Goal: Task Accomplishment & Management: Complete application form

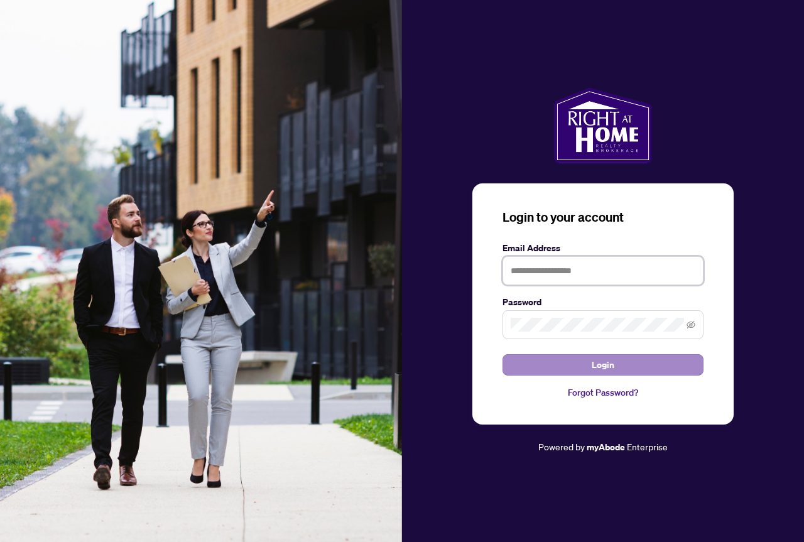
type input "**********"
click at [607, 363] on span "Login" at bounding box center [603, 365] width 23 height 20
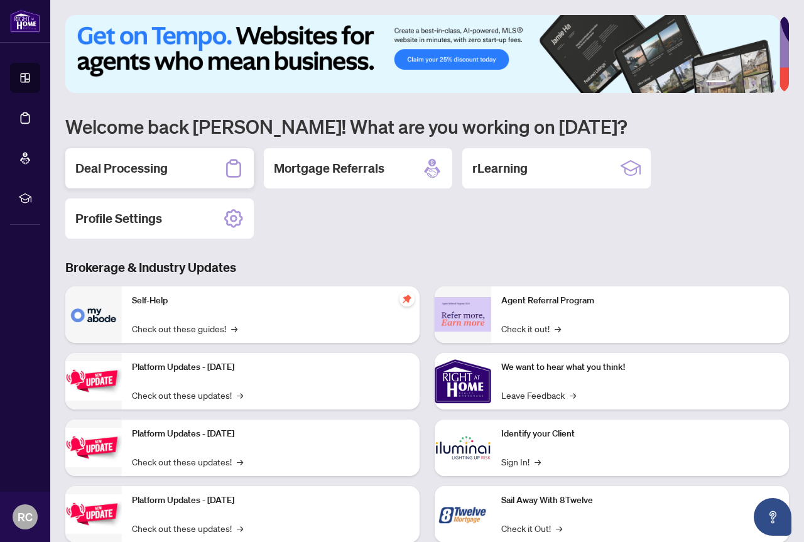
click at [148, 165] on h2 "Deal Processing" at bounding box center [121, 169] width 92 height 18
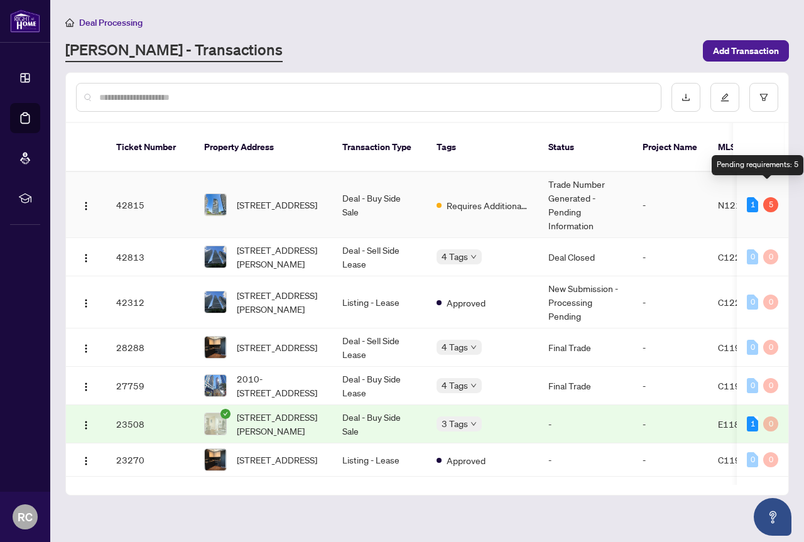
click at [649, 197] on div "5" at bounding box center [770, 204] width 15 height 15
click at [364, 183] on td "Deal - Buy Side Sale" at bounding box center [379, 205] width 94 height 66
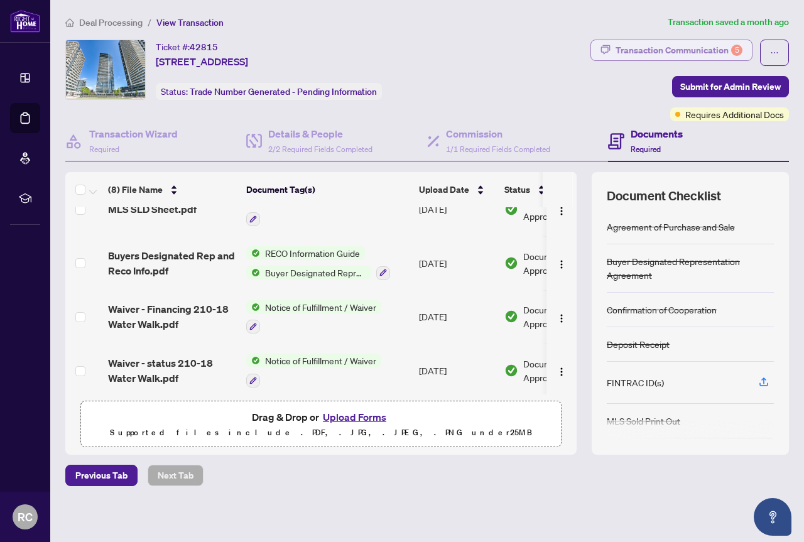
click at [649, 46] on div "Transaction Communication 5" at bounding box center [678, 50] width 127 height 20
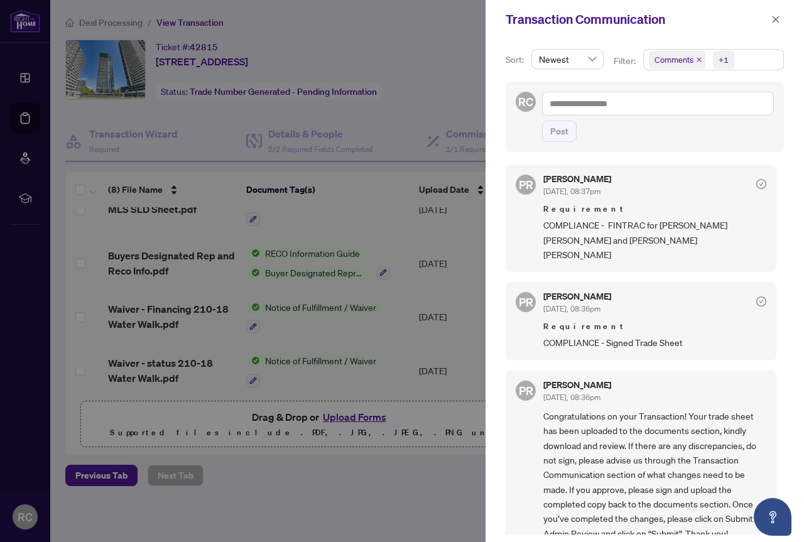
scroll to position [283, 0]
click at [649, 19] on icon "close" at bounding box center [775, 19] width 9 height 9
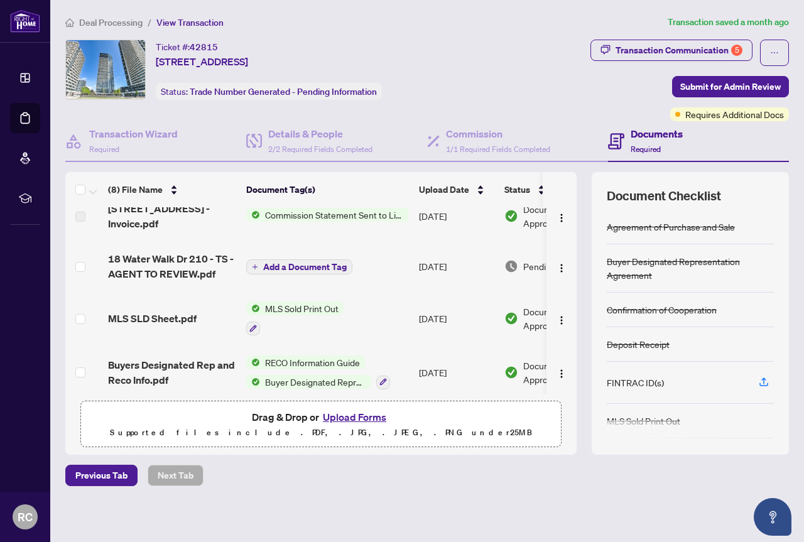
scroll to position [0, 0]
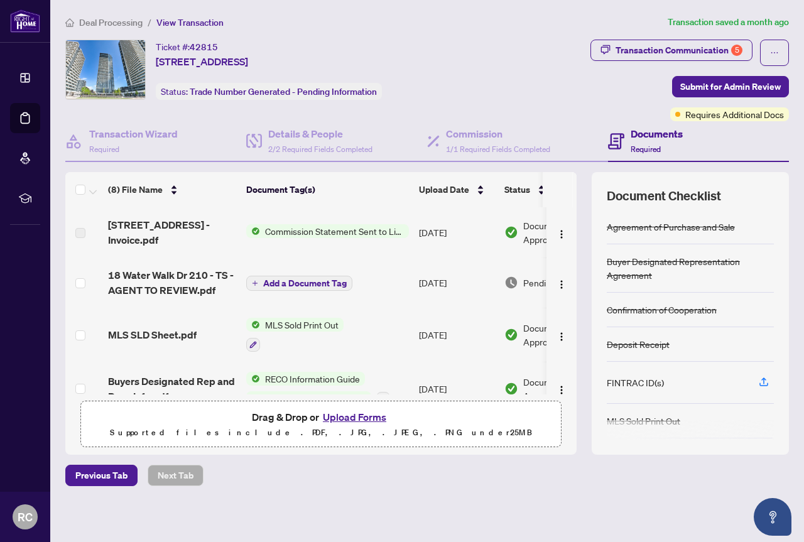
click at [299, 282] on span "Add a Document Tag" at bounding box center [305, 283] width 84 height 9
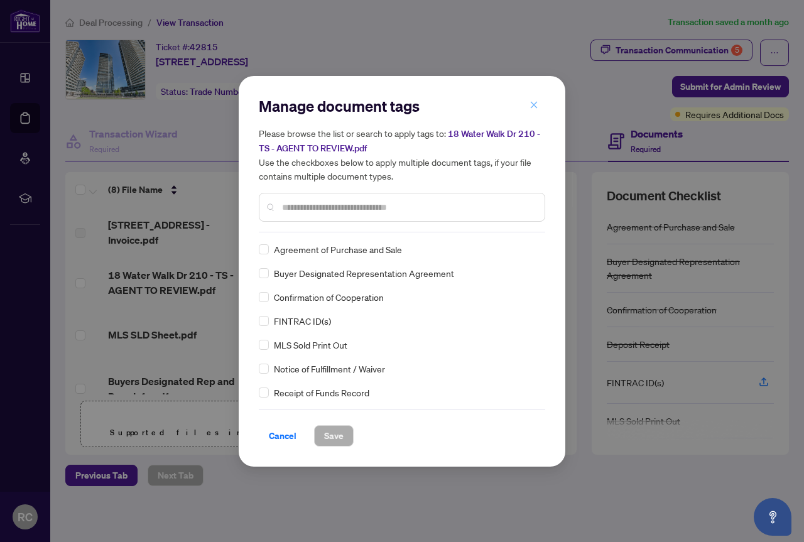
click at [538, 104] on button "button" at bounding box center [533, 105] width 25 height 21
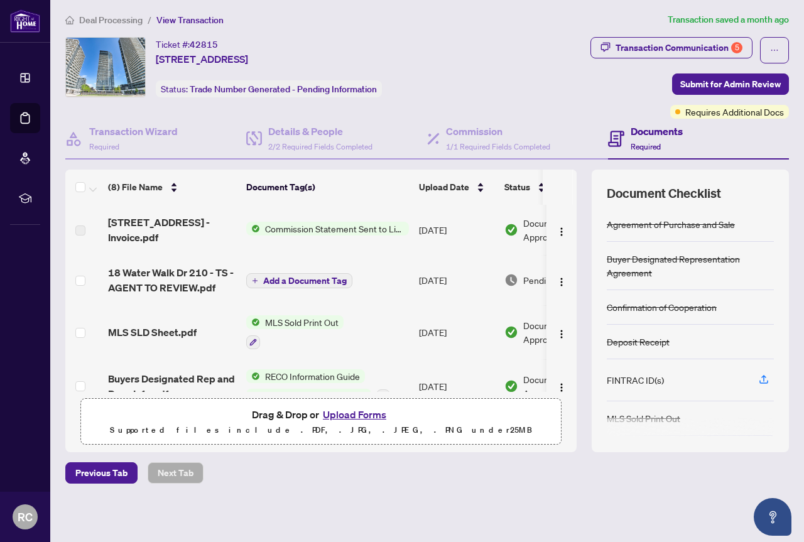
click at [319, 225] on span "Commission Statement Sent to Listing Brokerage" at bounding box center [334, 229] width 149 height 14
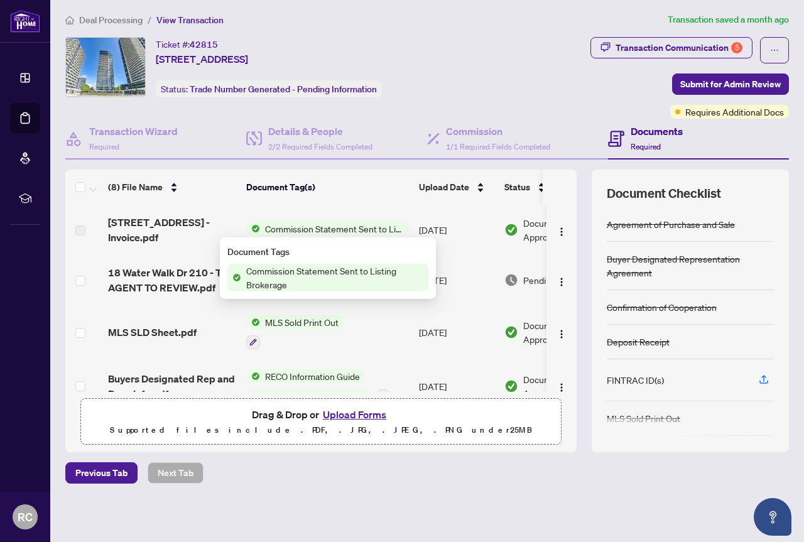
click at [319, 225] on span "Commission Statement Sent to Listing Brokerage" at bounding box center [334, 229] width 149 height 14
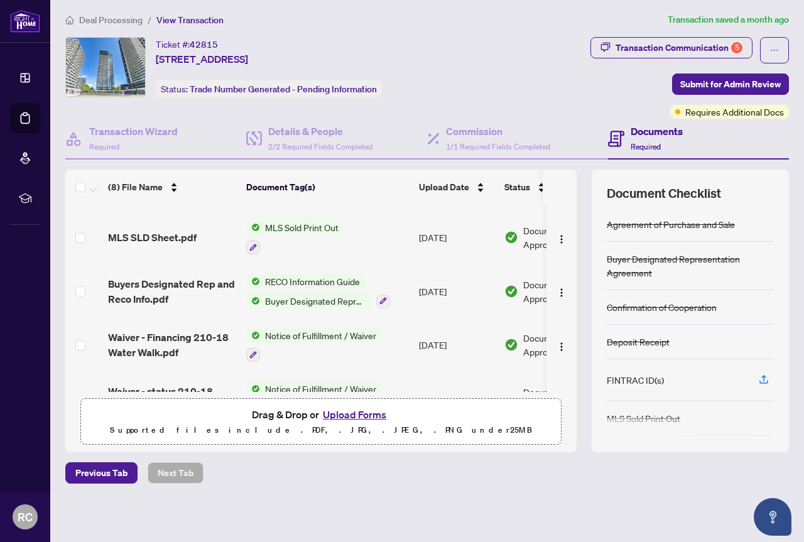
drag, startPoint x: 501, startPoint y: 384, endPoint x: 492, endPoint y: 390, distance: 10.8
click at [492, 390] on div "18 Water Walk Dr 210 - Invoice.pdf Commission Statement Sent to Listing Brokera…" at bounding box center [320, 298] width 511 height 187
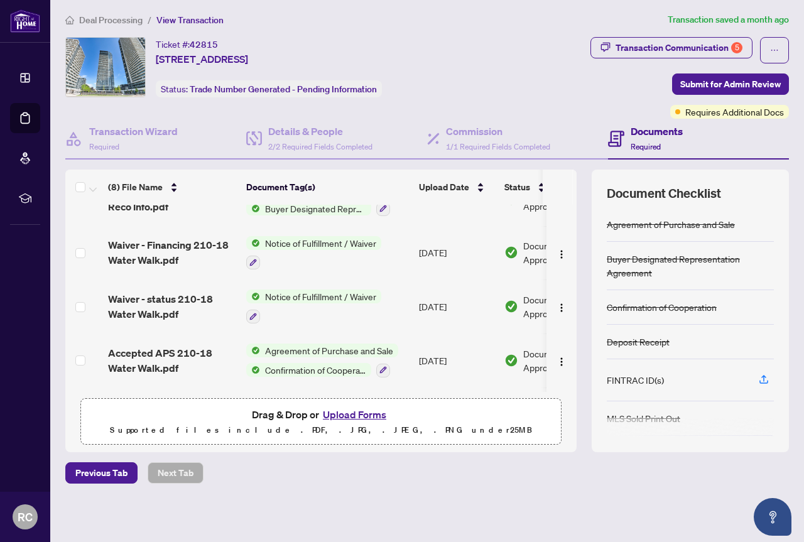
click at [480, 358] on td "[DATE]" at bounding box center [456, 360] width 85 height 54
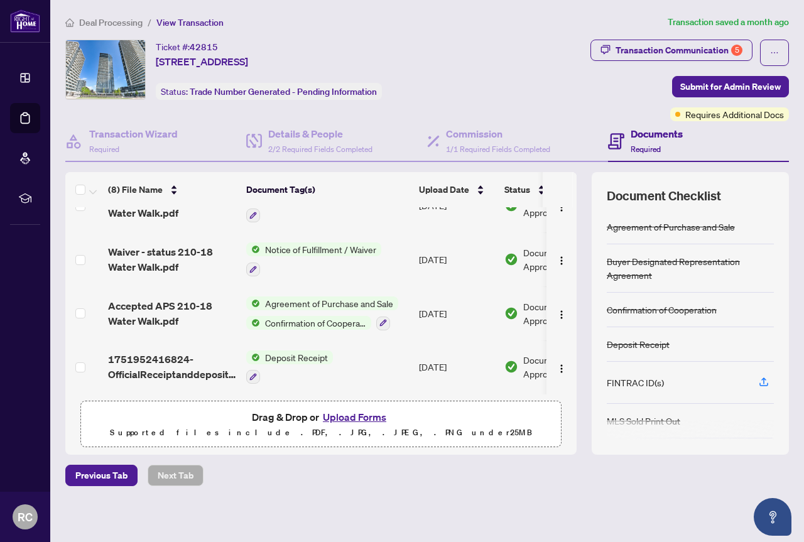
scroll to position [3, 0]
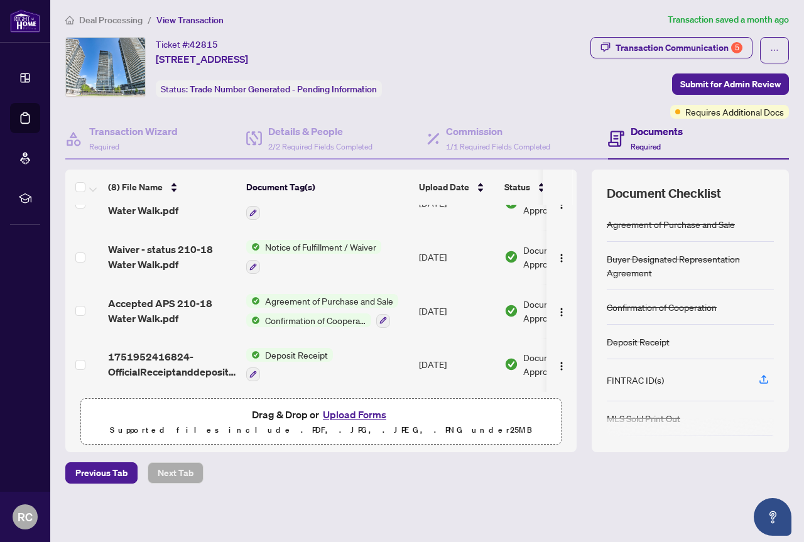
click at [638, 133] on h4 "Documents" at bounding box center [657, 131] width 52 height 15
click at [631, 138] on h4 "Documents" at bounding box center [657, 131] width 52 height 15
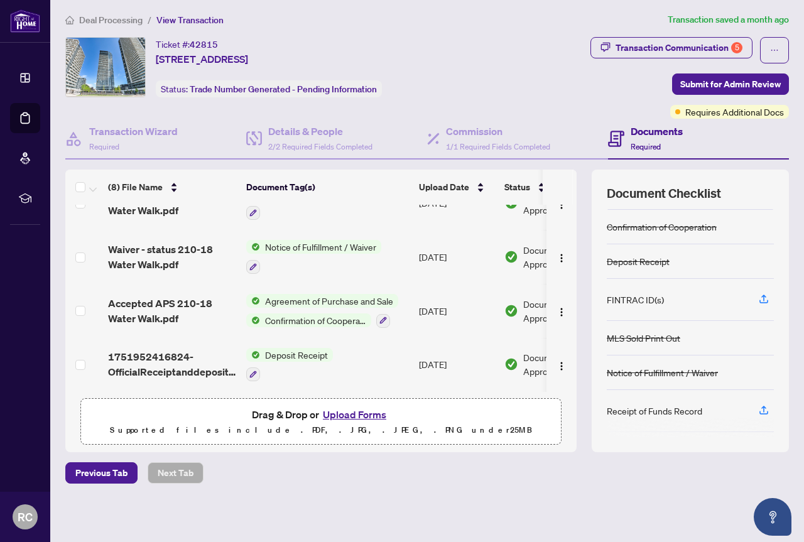
scroll to position [0, 0]
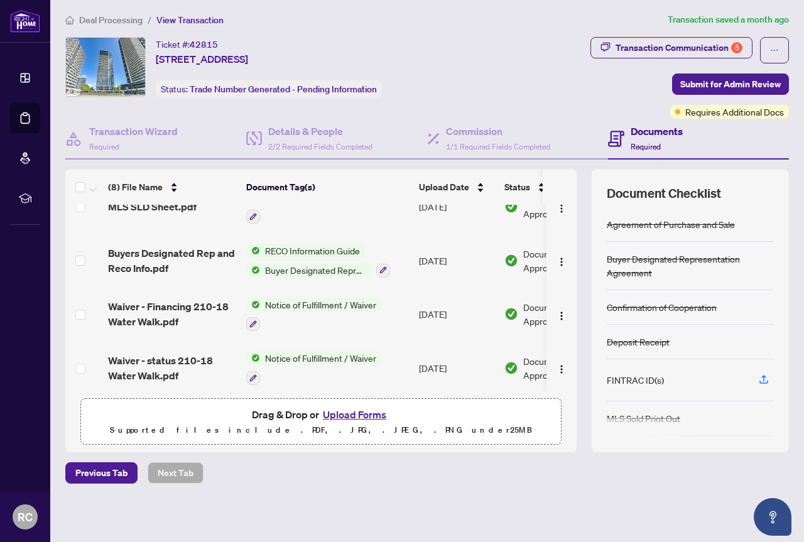
scroll to position [239, 0]
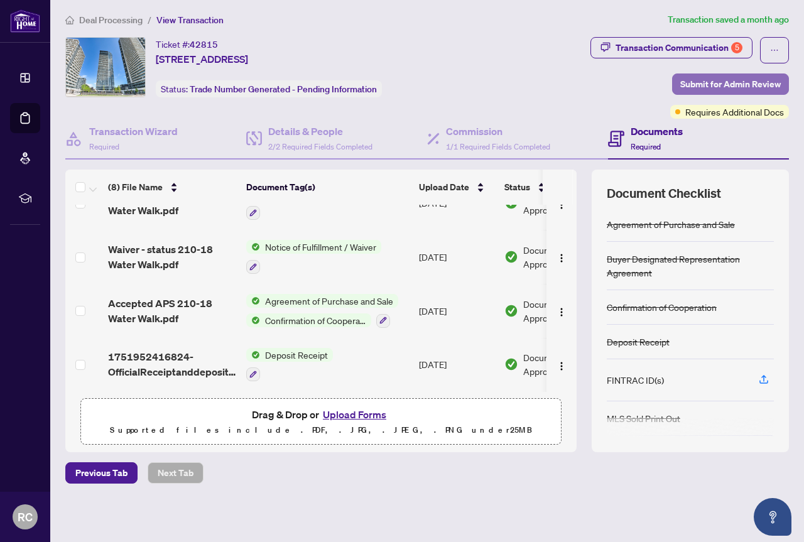
click at [725, 84] on span "Submit for Admin Review" at bounding box center [730, 84] width 100 height 20
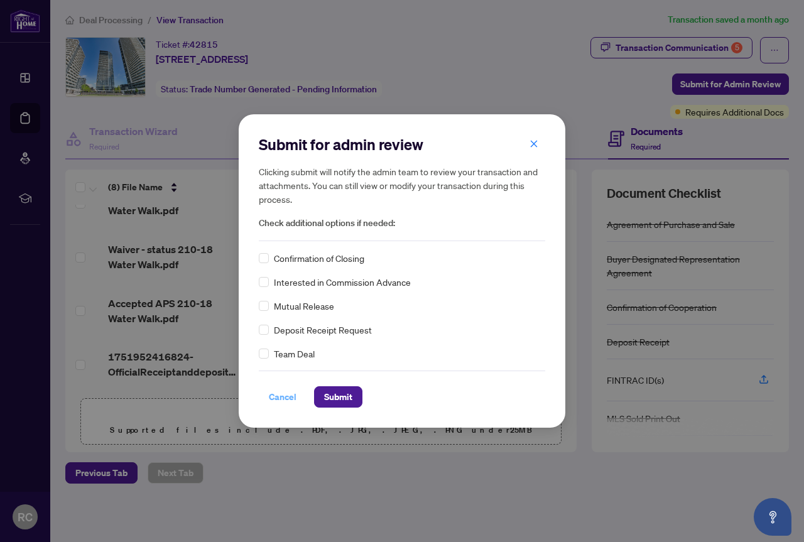
click at [282, 395] on span "Cancel" at bounding box center [283, 397] width 28 height 20
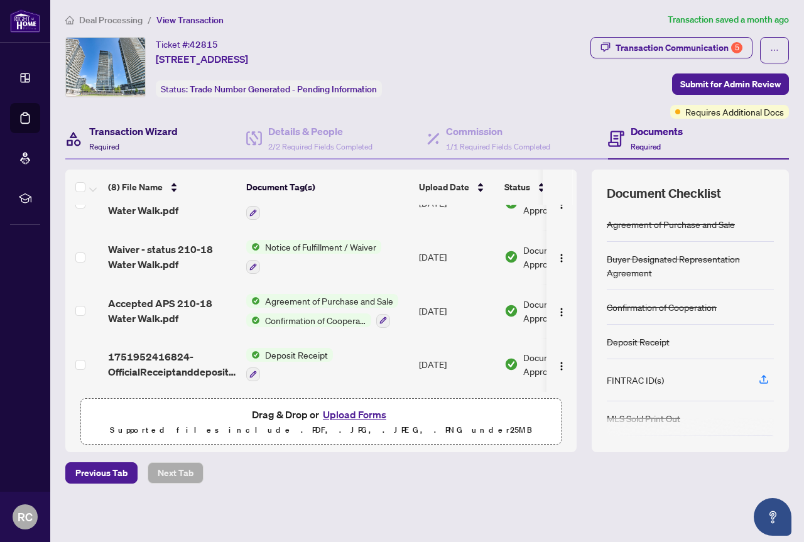
click at [113, 133] on h4 "Transaction Wizard" at bounding box center [133, 131] width 89 height 15
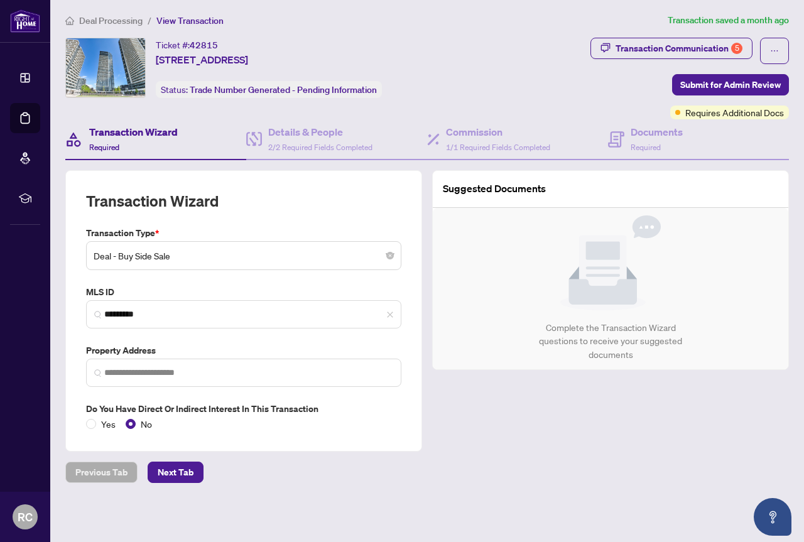
type input "**********"
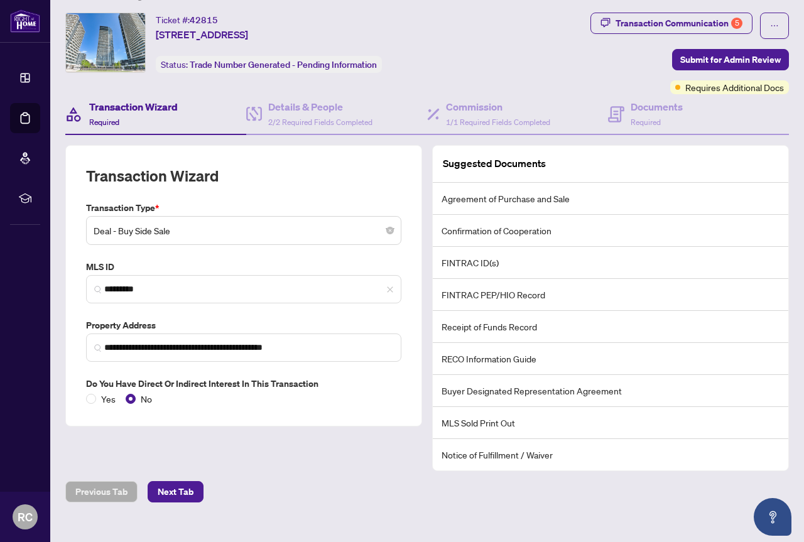
scroll to position [46, 0]
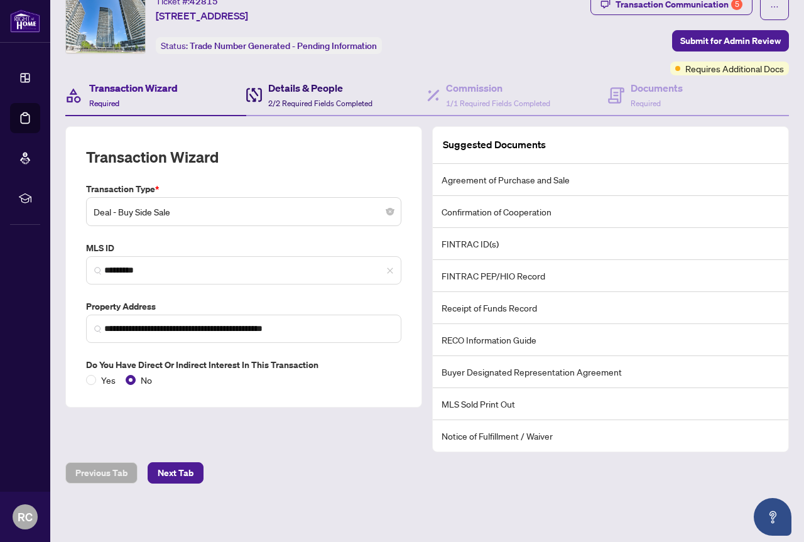
click at [304, 94] on h4 "Details & People" at bounding box center [320, 87] width 104 height 15
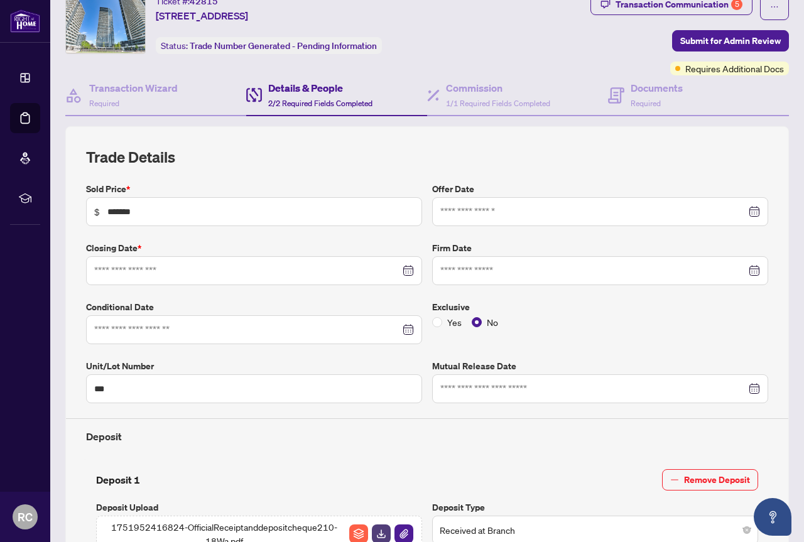
type input "**********"
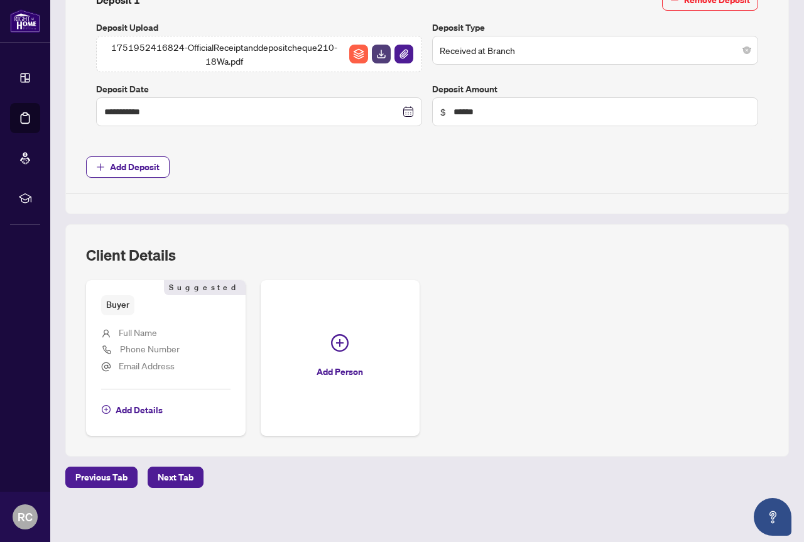
scroll to position [530, 0]
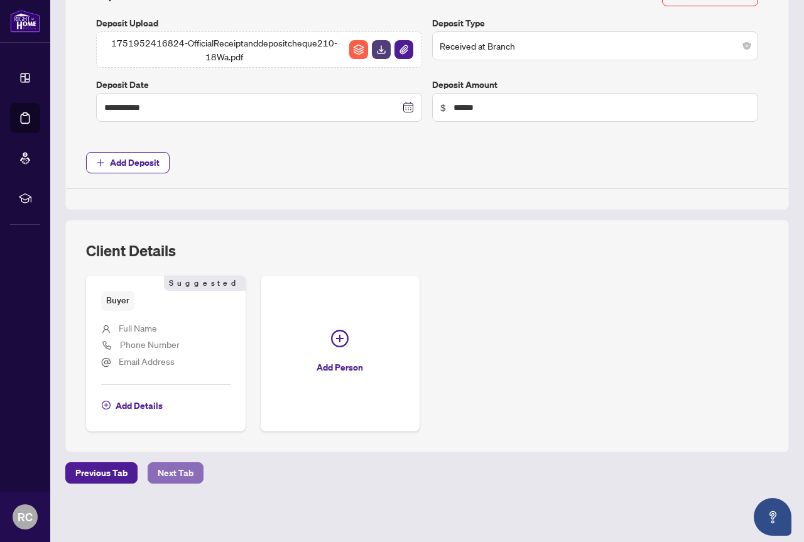
click at [180, 473] on span "Next Tab" at bounding box center [176, 473] width 36 height 20
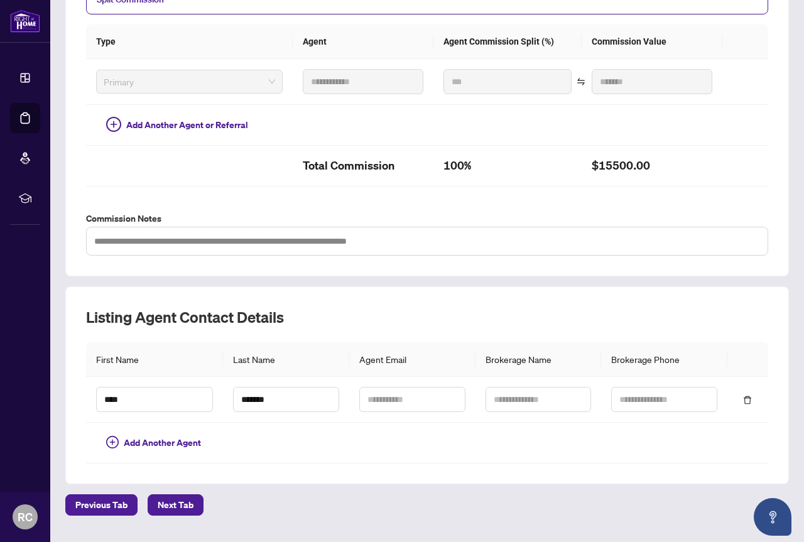
scroll to position [331, 0]
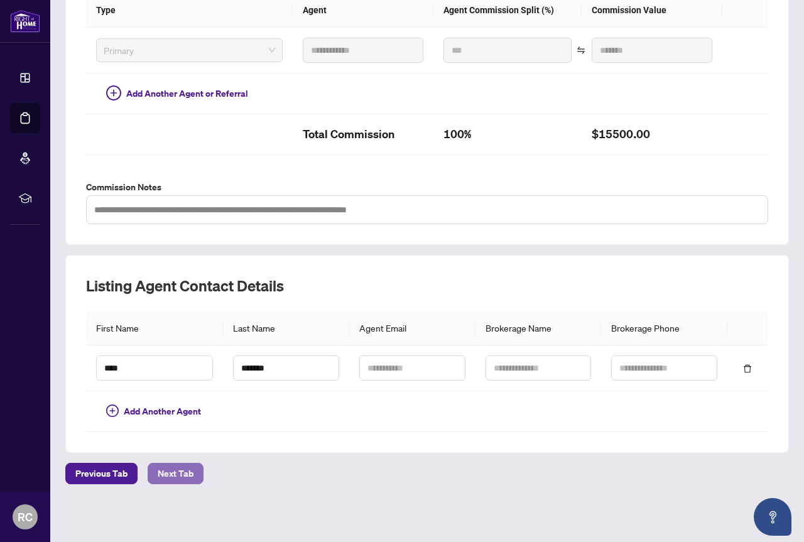
click at [176, 473] on span "Next Tab" at bounding box center [176, 473] width 36 height 20
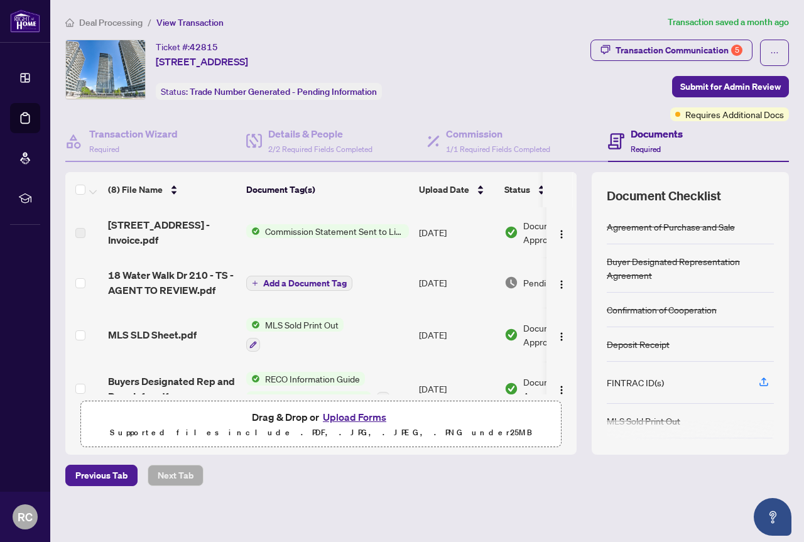
click at [354, 416] on button "Upload Forms" at bounding box center [354, 417] width 71 height 16
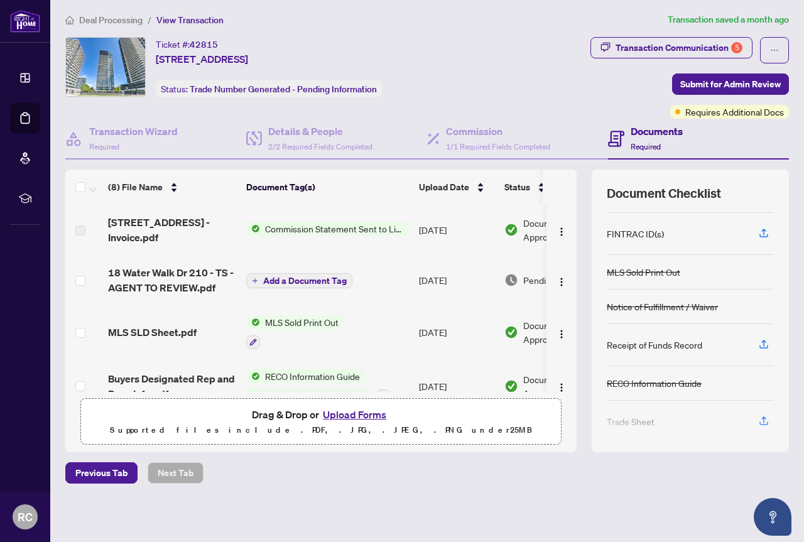
scroll to position [156, 0]
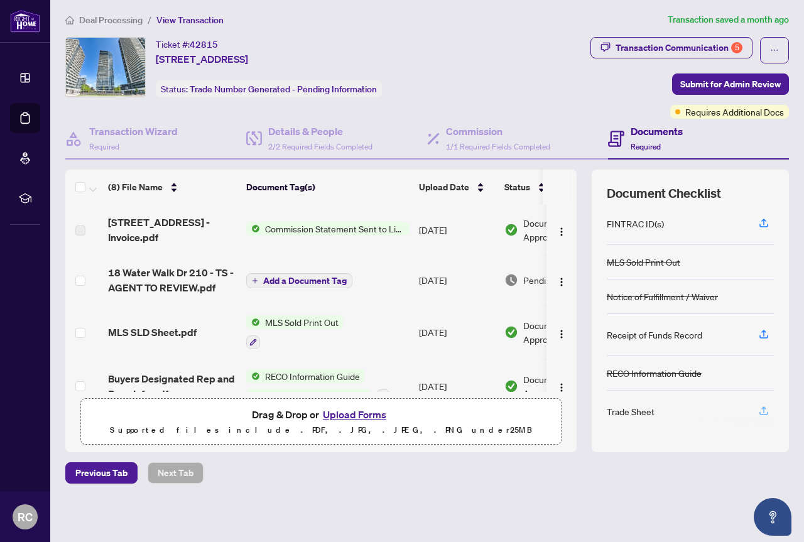
click at [758, 412] on icon "button" at bounding box center [763, 410] width 11 height 11
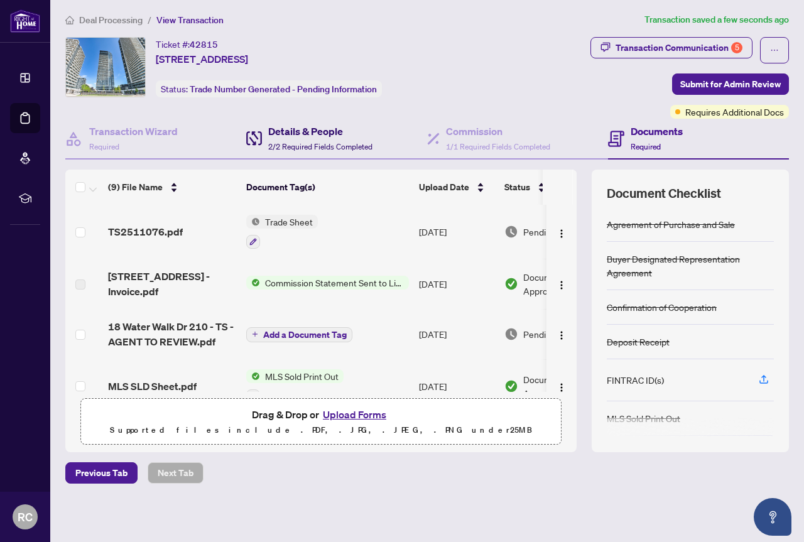
click at [297, 133] on h4 "Details & People" at bounding box center [320, 131] width 104 height 15
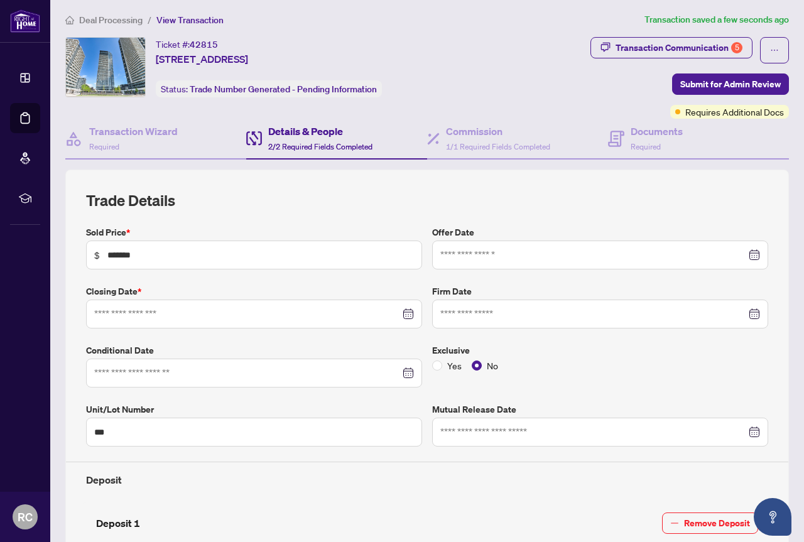
type input "**********"
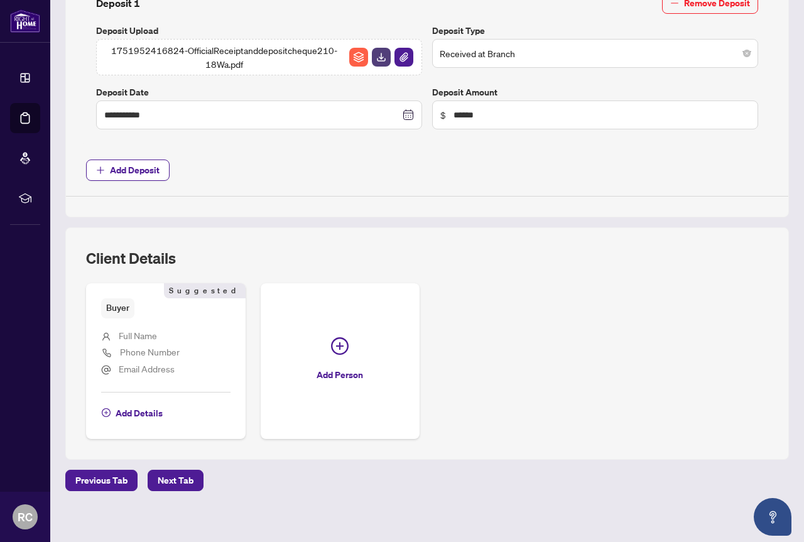
scroll to position [530, 0]
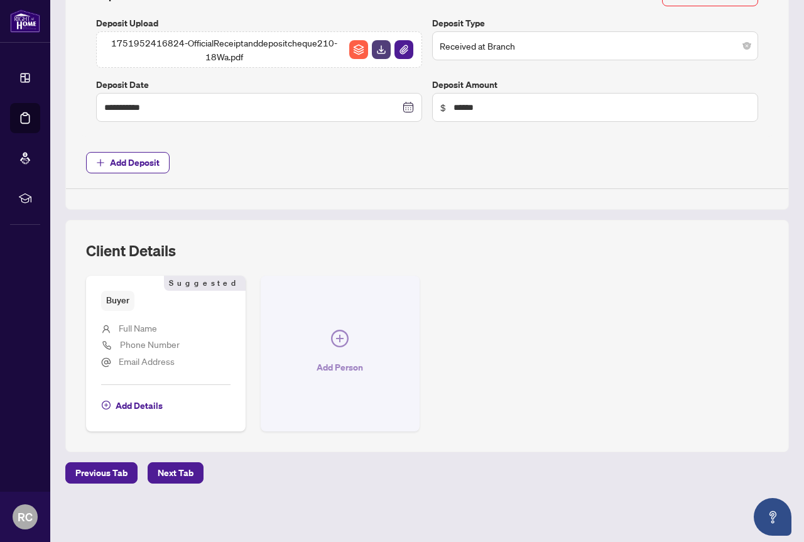
click at [349, 341] on icon "plus-circle" at bounding box center [340, 339] width 18 height 18
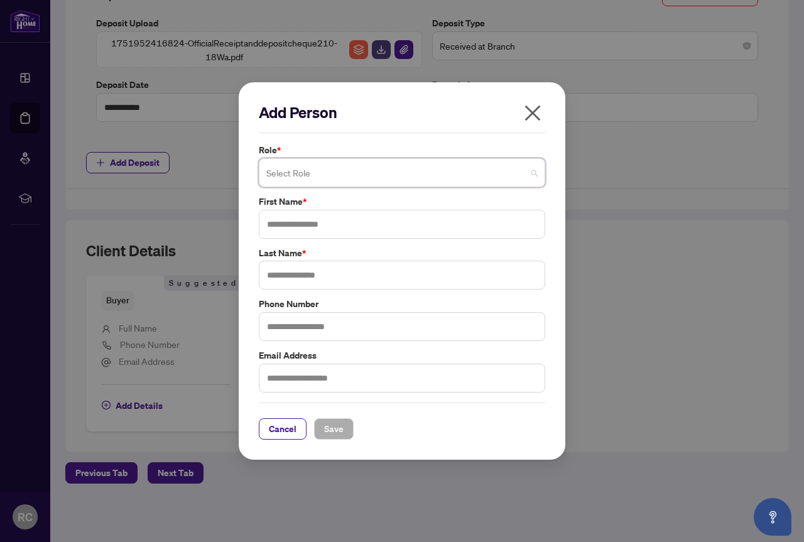
click at [531, 171] on span at bounding box center [401, 173] width 271 height 24
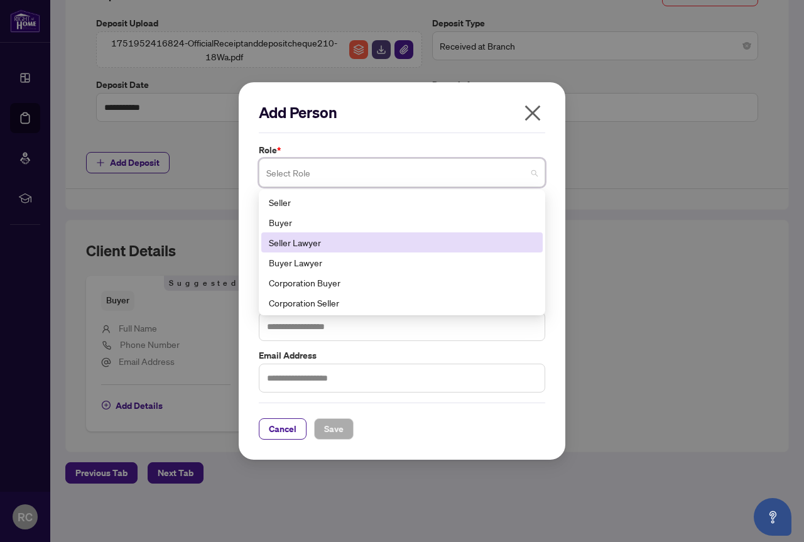
click at [510, 244] on div "Seller Lawyer" at bounding box center [402, 243] width 266 height 14
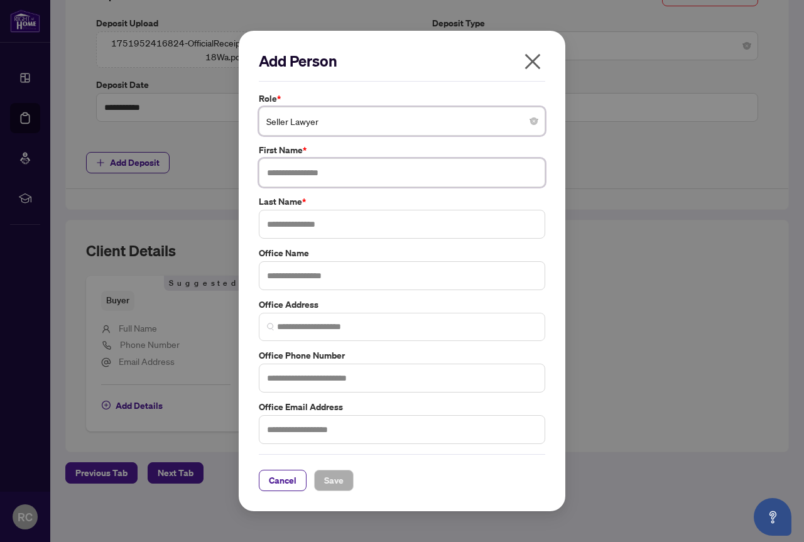
click at [286, 171] on input "text" at bounding box center [402, 172] width 286 height 29
paste input "**********"
type input "**********"
click at [273, 222] on input "text" at bounding box center [402, 224] width 286 height 29
paste input "**********"
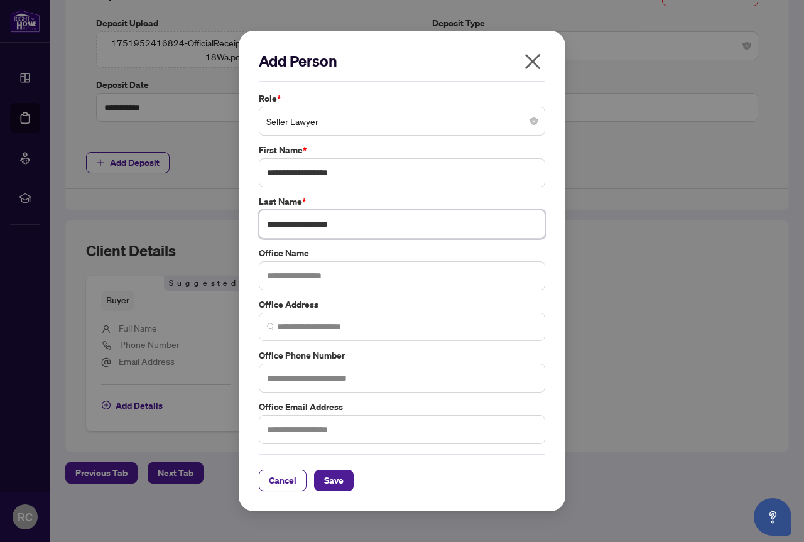
click at [312, 224] on input "**********" at bounding box center [402, 224] width 286 height 29
type input "********"
click at [365, 175] on input "**********" at bounding box center [402, 172] width 286 height 29
type input "**********"
click at [325, 377] on input "text" at bounding box center [402, 378] width 286 height 29
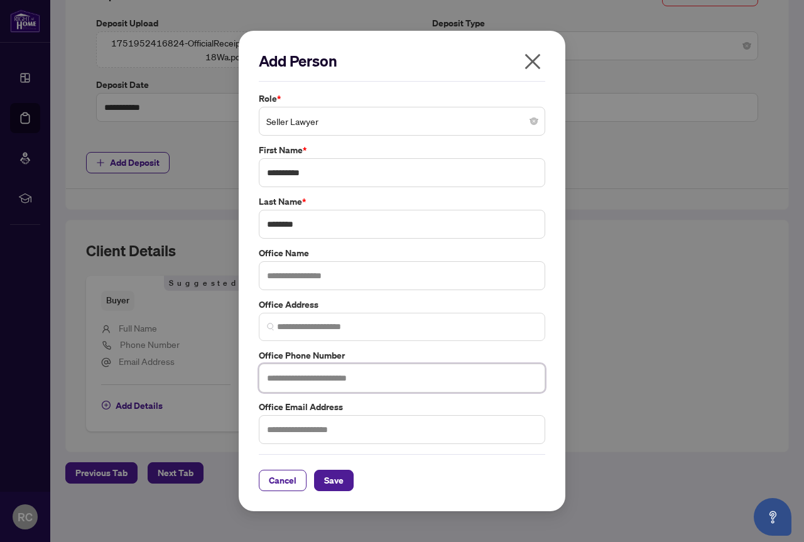
paste input "**********"
type input "**********"
click at [283, 431] on input "text" at bounding box center [402, 429] width 286 height 29
paste input "**********"
click at [417, 433] on input "**********" at bounding box center [402, 429] width 286 height 29
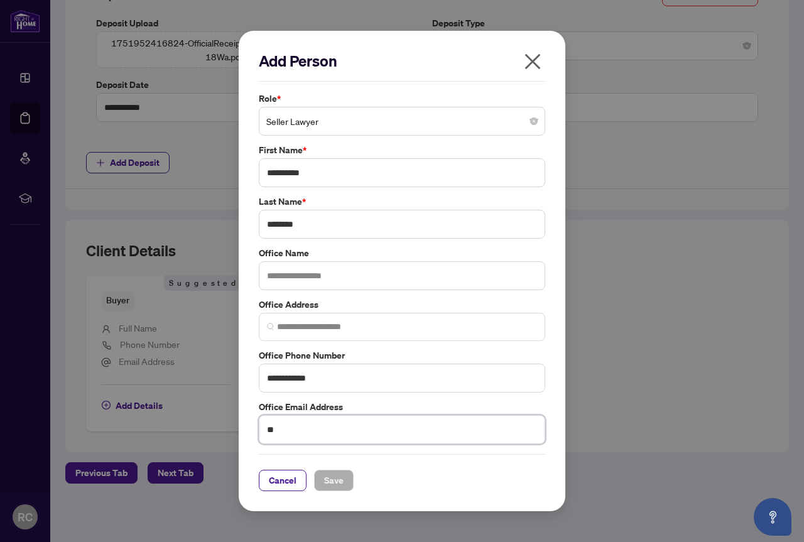
type input "*"
click at [336, 482] on span "Save" at bounding box center [333, 480] width 19 height 20
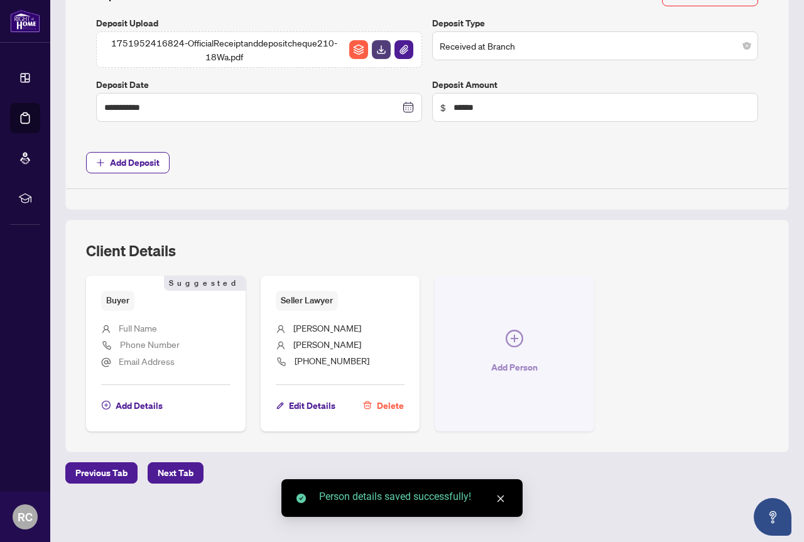
click at [523, 336] on icon "plus-circle" at bounding box center [515, 339] width 18 height 18
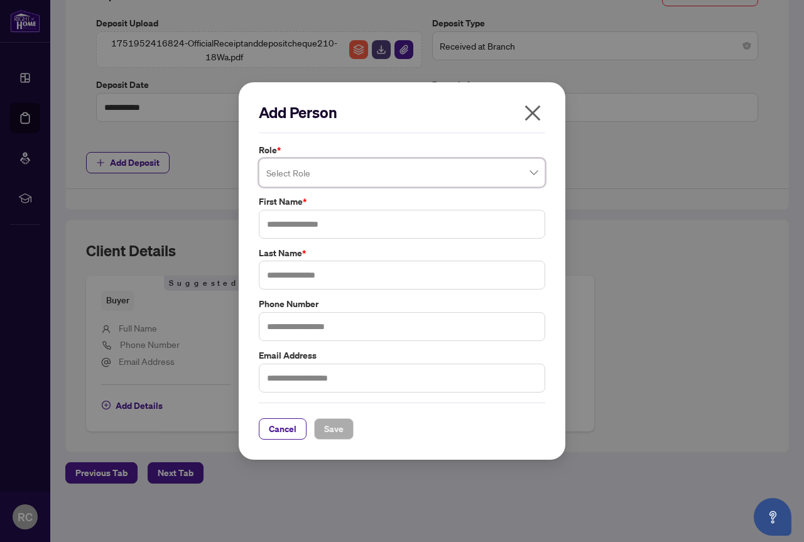
click at [532, 173] on span at bounding box center [401, 173] width 271 height 24
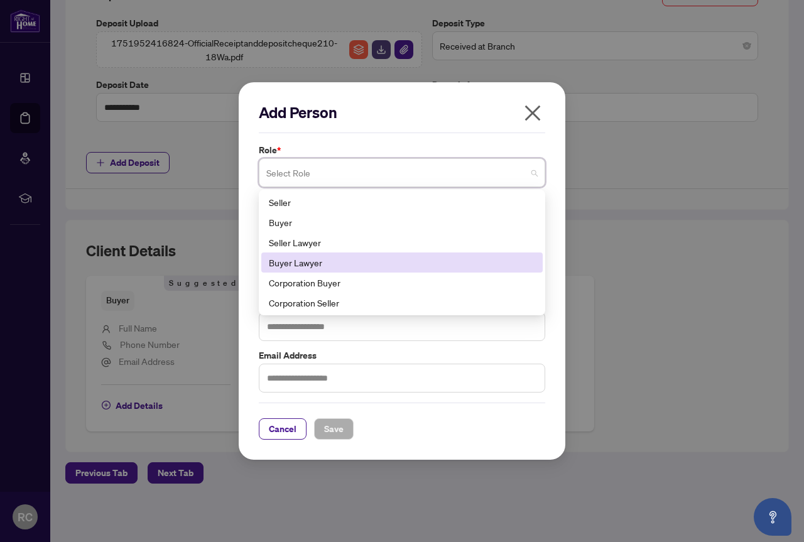
click at [442, 264] on div "Buyer Lawyer" at bounding box center [402, 263] width 266 height 14
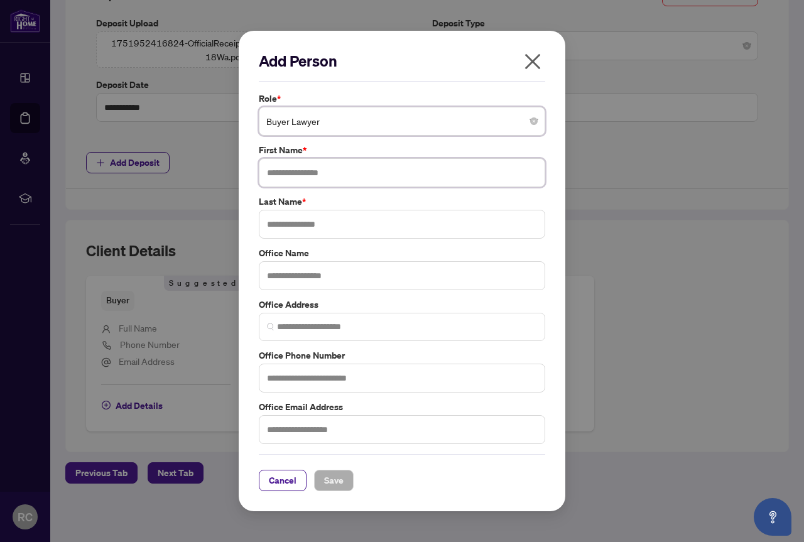
click at [295, 170] on input "text" at bounding box center [402, 172] width 286 height 29
type input "*****"
click at [388, 224] on input "text" at bounding box center [402, 224] width 286 height 29
type input "*****"
click at [297, 376] on input "text" at bounding box center [402, 378] width 286 height 29
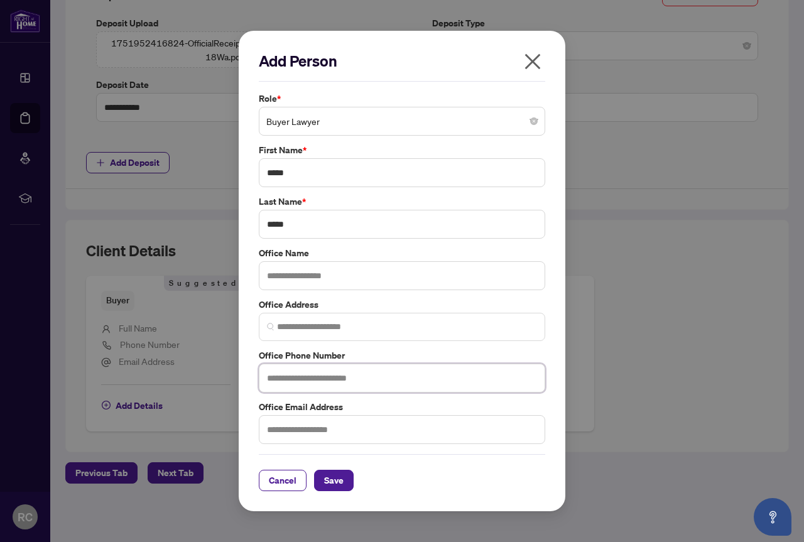
paste input "**********"
type input "**********"
click at [334, 480] on span "Save" at bounding box center [333, 480] width 19 height 20
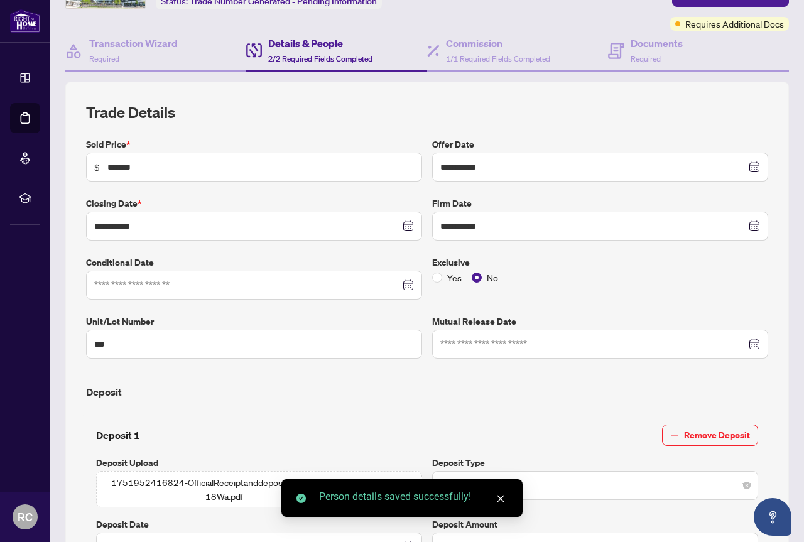
scroll to position [0, 0]
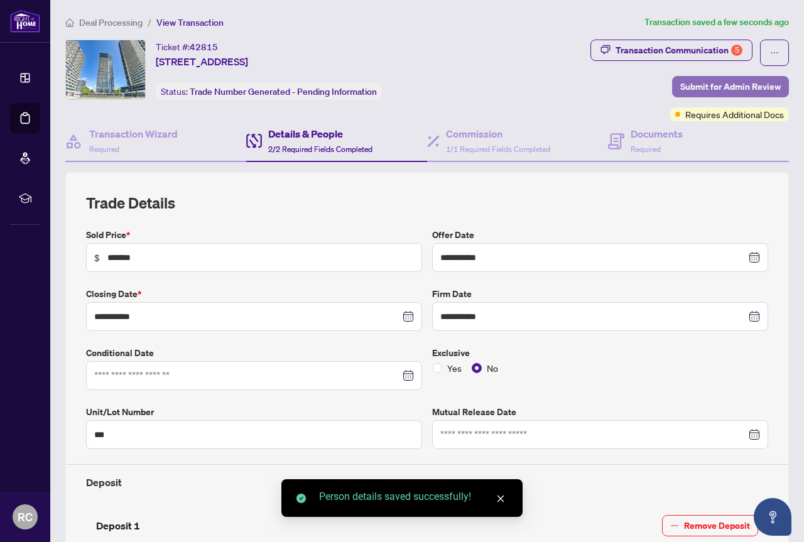
click at [720, 85] on span "Submit for Admin Review" at bounding box center [730, 87] width 100 height 20
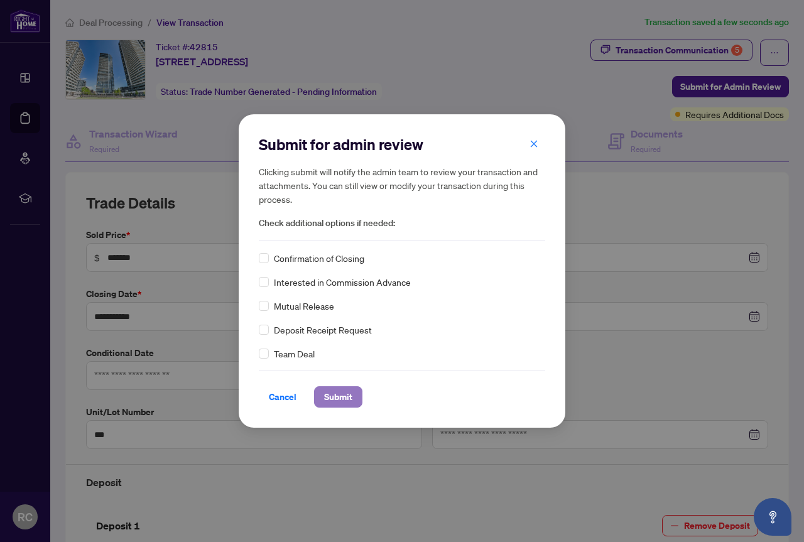
click at [339, 398] on span "Submit" at bounding box center [338, 397] width 28 height 20
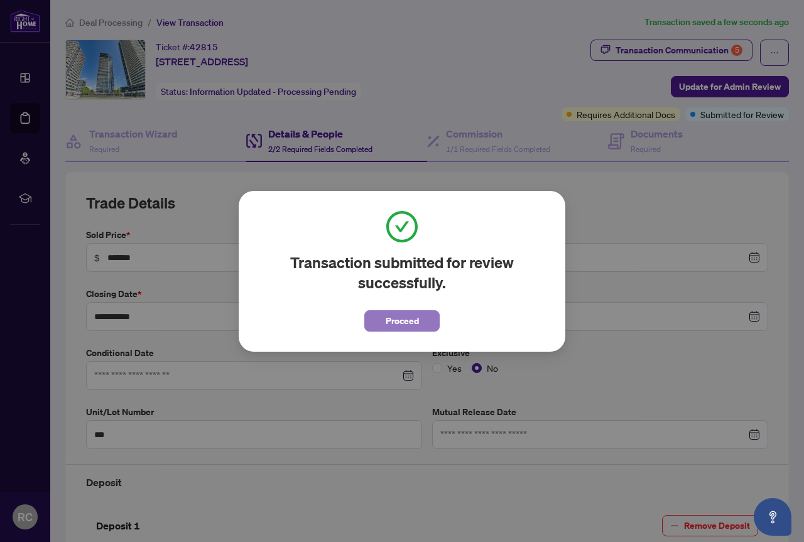
click at [404, 318] on span "Proceed" at bounding box center [402, 321] width 33 height 20
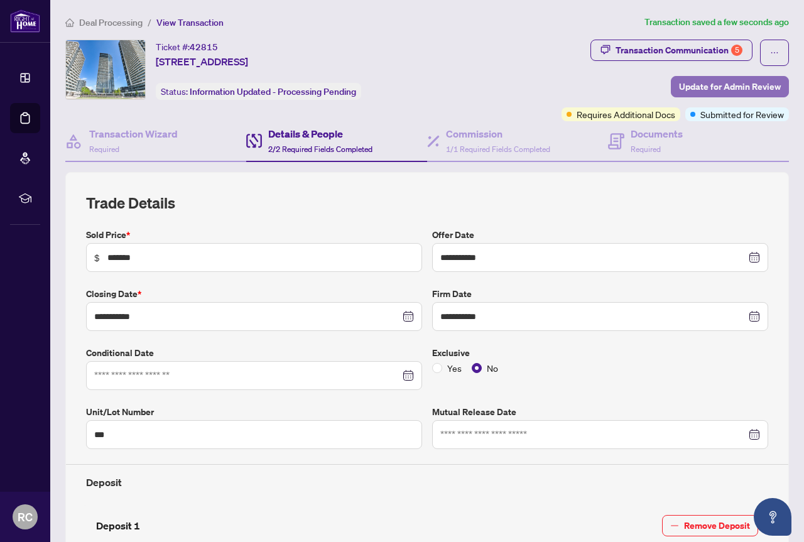
click at [699, 89] on span "Update for Admin Review" at bounding box center [730, 87] width 102 height 20
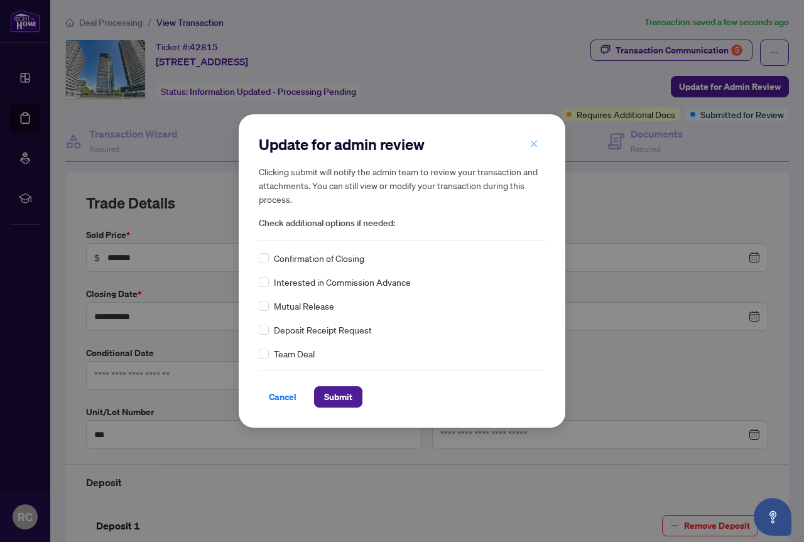
click at [533, 145] on icon "close" at bounding box center [534, 143] width 7 height 7
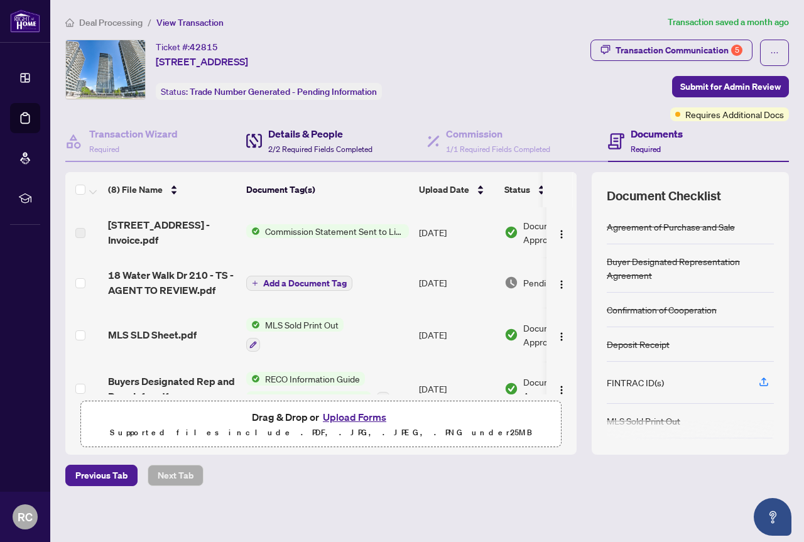
click at [290, 143] on div "Details & People 2/2 Required Fields Completed" at bounding box center [320, 141] width 104 height 30
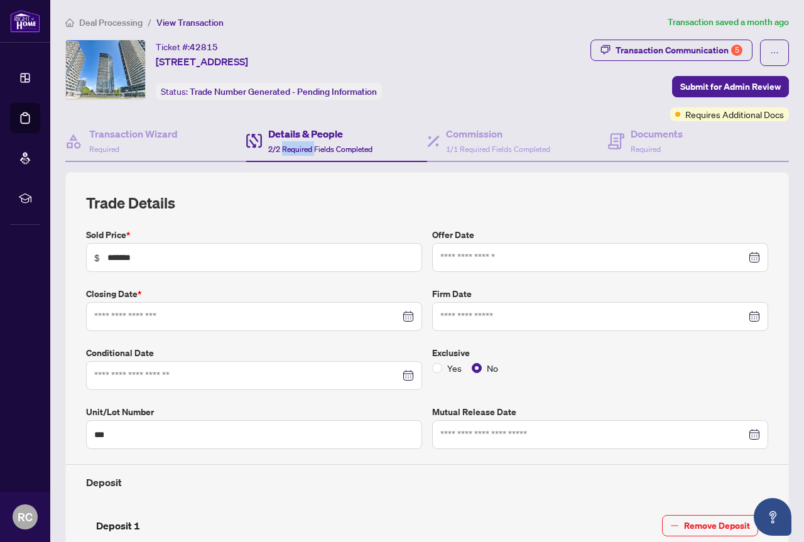
type input "**********"
click at [460, 146] on span "1/1 Required Fields Completed" at bounding box center [498, 148] width 104 height 9
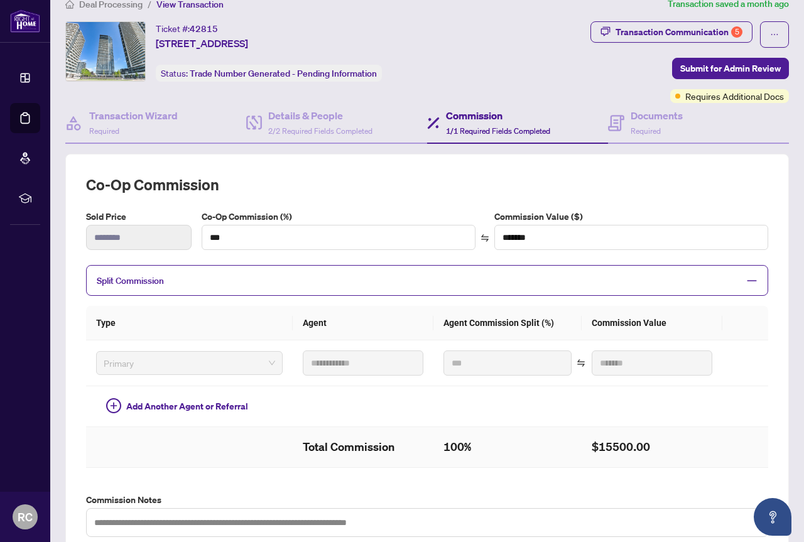
scroll to position [17, 0]
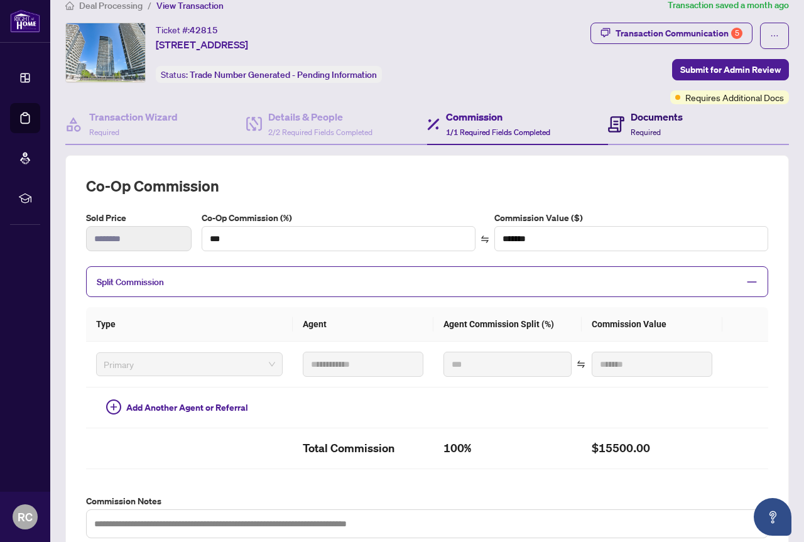
click at [613, 124] on icon at bounding box center [615, 124] width 5 height 1
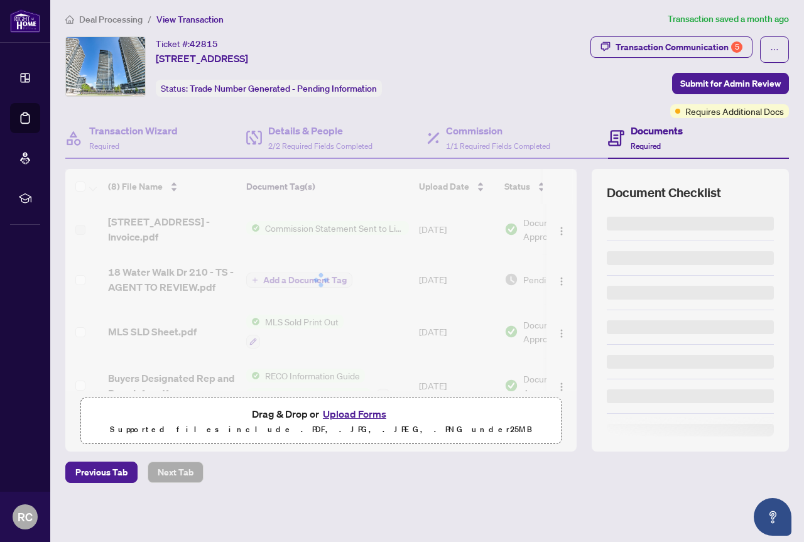
scroll to position [3, 0]
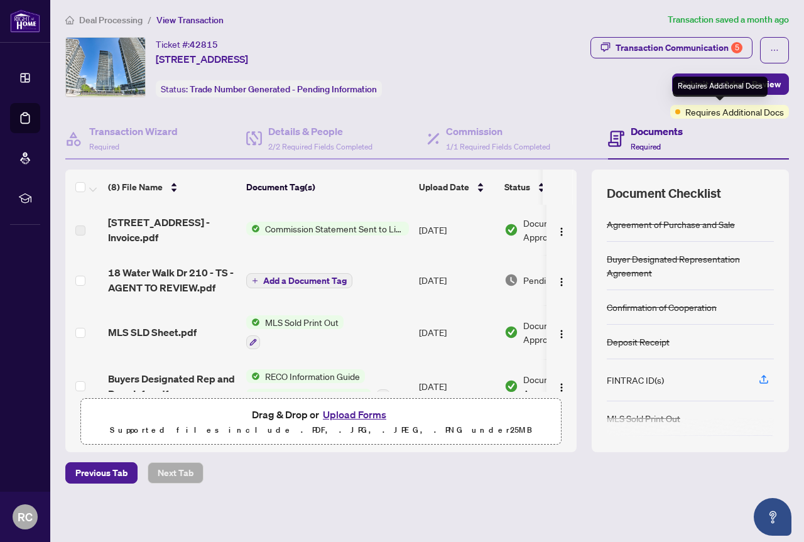
click at [700, 112] on span "Requires Additional Docs" at bounding box center [734, 112] width 99 height 14
click at [672, 111] on div "Requires Additional Docs" at bounding box center [729, 112] width 119 height 14
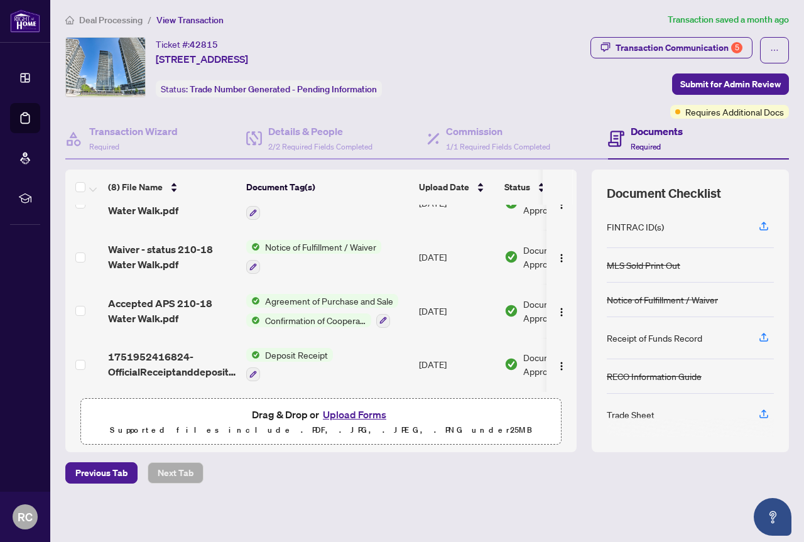
scroll to position [156, 0]
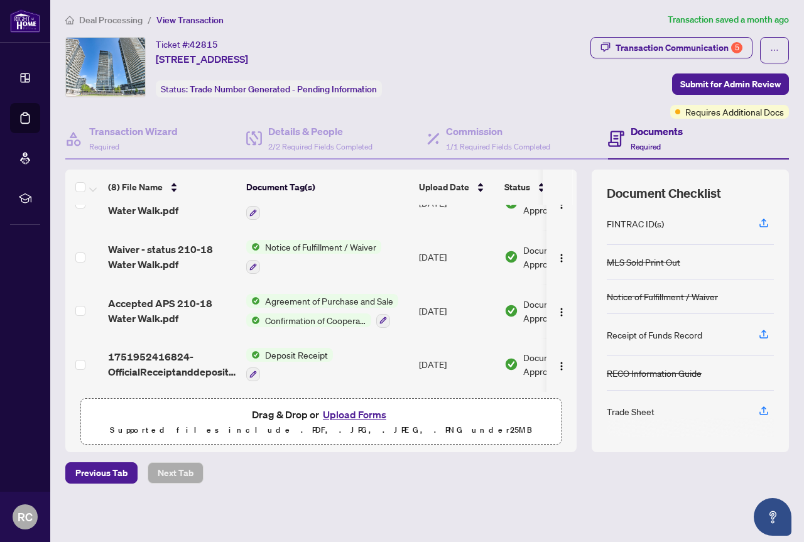
click at [641, 335] on div "Receipt of Funds Record" at bounding box center [654, 335] width 95 height 14
click at [624, 411] on div "Trade Sheet" at bounding box center [631, 411] width 48 height 14
click at [624, 409] on div "Trade Sheet" at bounding box center [631, 411] width 48 height 14
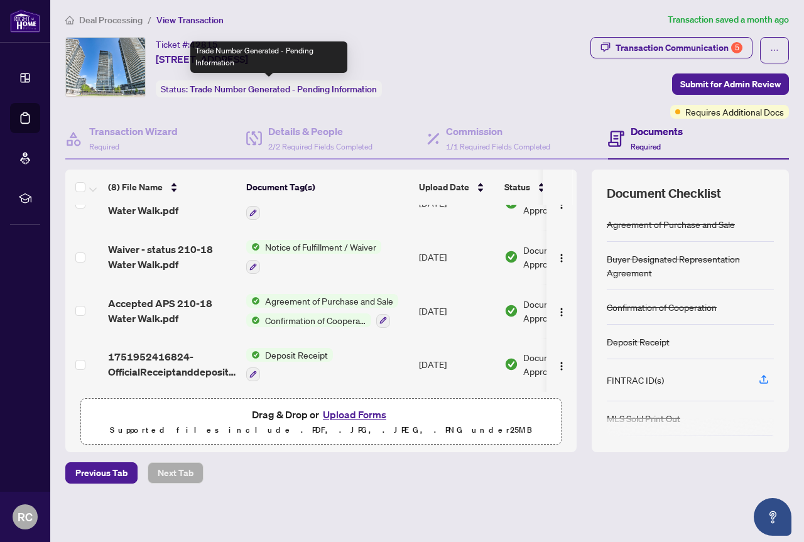
click at [251, 93] on span "Trade Number Generated - Pending Information" at bounding box center [283, 89] width 187 height 11
click at [254, 90] on span "Trade Number Generated - Pending Information" at bounding box center [283, 89] width 187 height 11
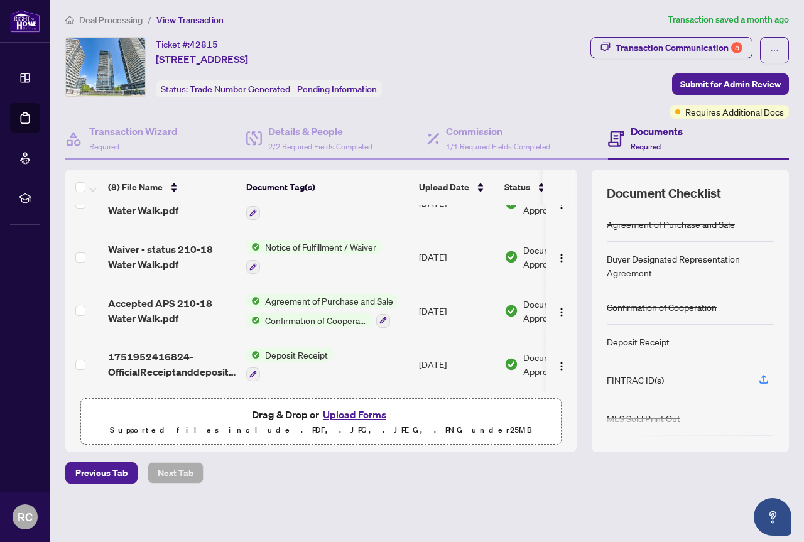
click at [198, 18] on span "View Transaction" at bounding box center [189, 19] width 67 height 11
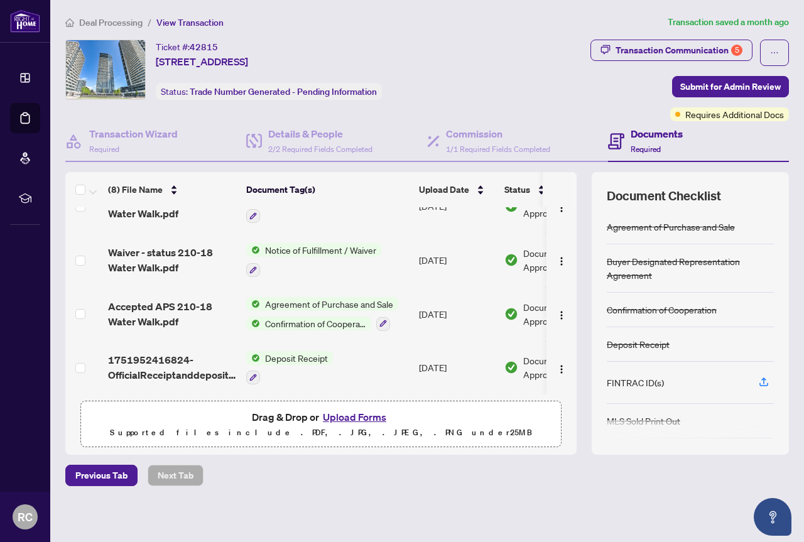
scroll to position [239, 0]
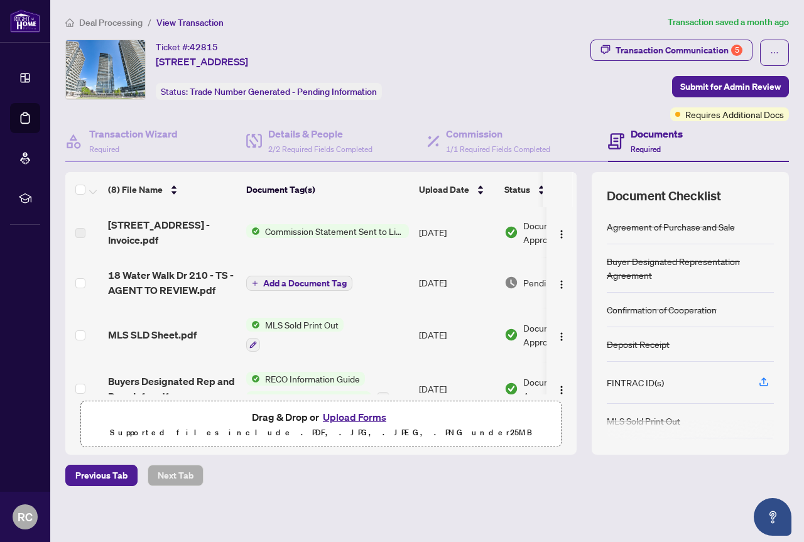
click at [305, 282] on span "Add a Document Tag" at bounding box center [305, 283] width 84 height 9
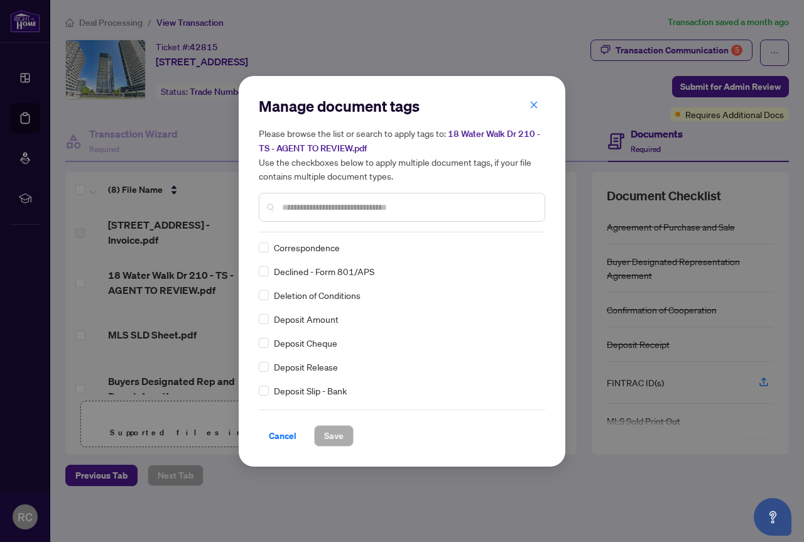
scroll to position [1005, 0]
click at [306, 147] on span "18 Water Walk Dr 210 - TS - AGENT TO REVIEW.pdf" at bounding box center [399, 141] width 281 height 26
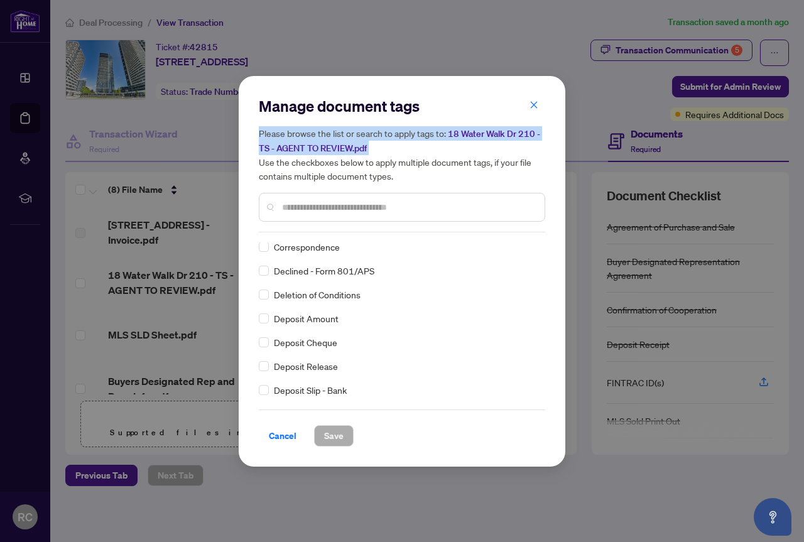
click at [306, 147] on span "18 Water Walk Dr 210 - TS - AGENT TO REVIEW.pdf" at bounding box center [399, 141] width 281 height 26
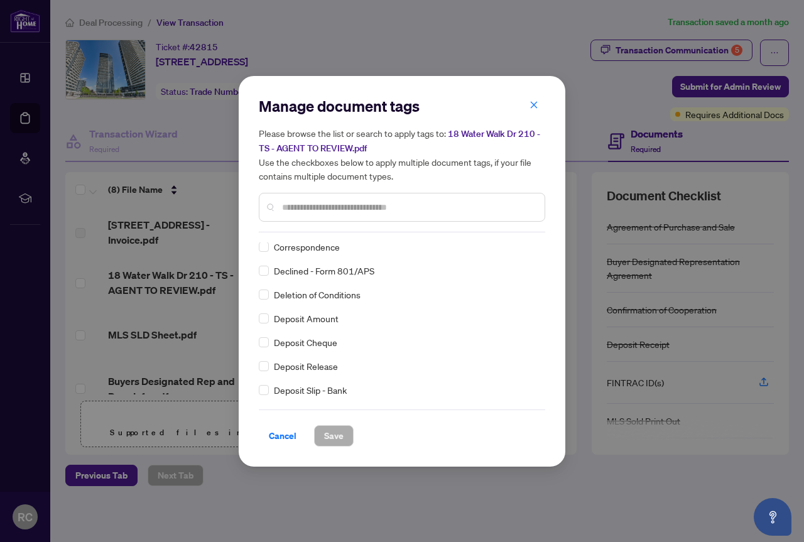
click at [306, 147] on span "18 Water Walk Dr 210 - TS - AGENT TO REVIEW.pdf" at bounding box center [399, 141] width 281 height 26
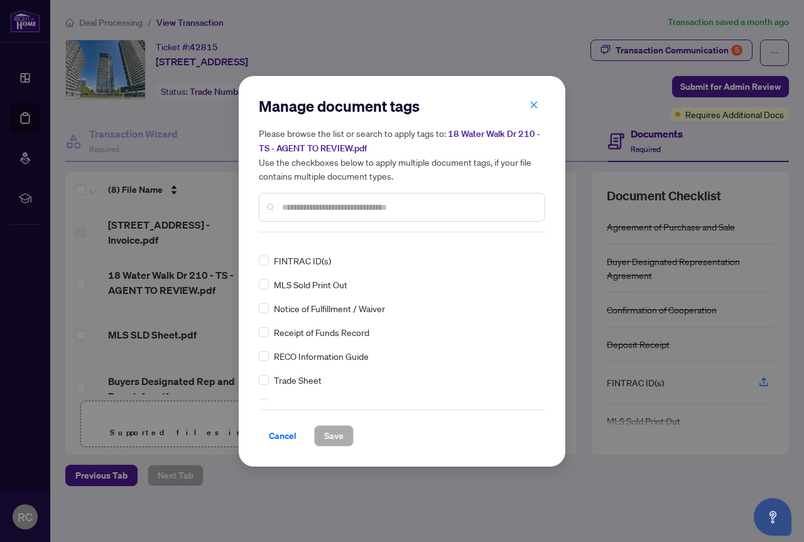
scroll to position [0, 0]
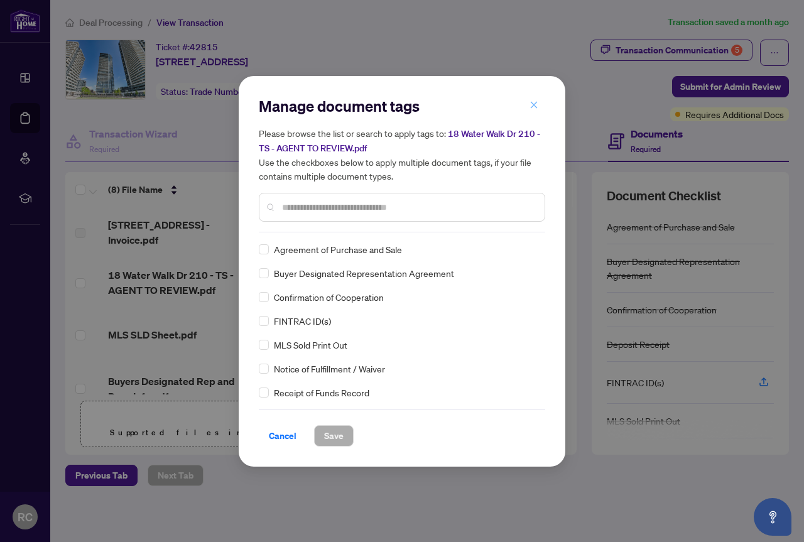
click at [534, 103] on icon "close" at bounding box center [533, 104] width 9 height 9
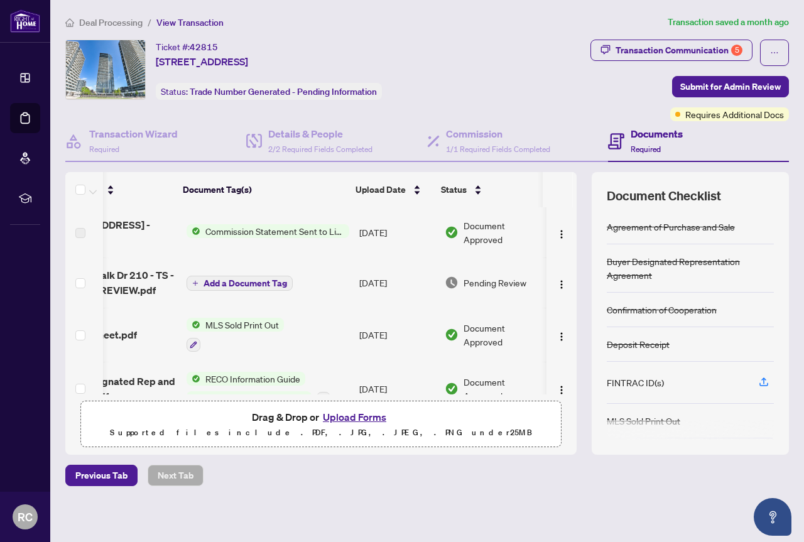
scroll to position [0, 73]
click at [465, 281] on span "Pending Review" at bounding box center [494, 283] width 63 height 14
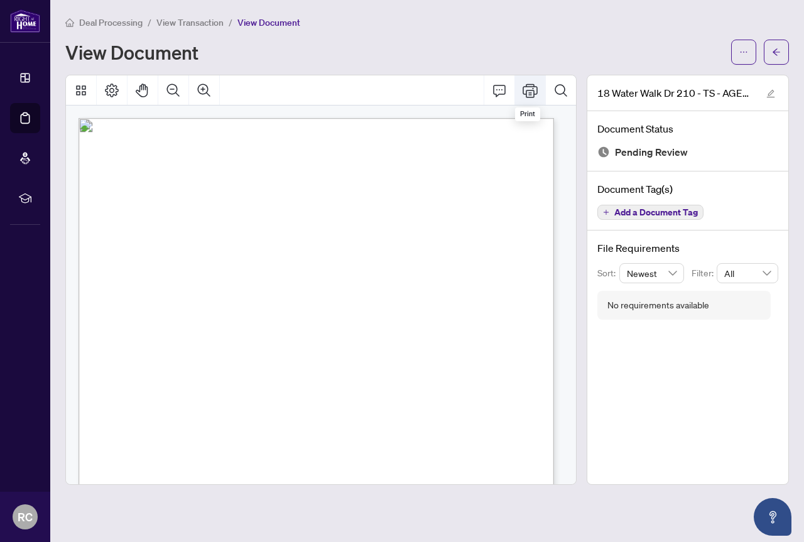
click at [531, 92] on icon "Print" at bounding box center [530, 91] width 15 height 14
